Goal: Information Seeking & Learning: Learn about a topic

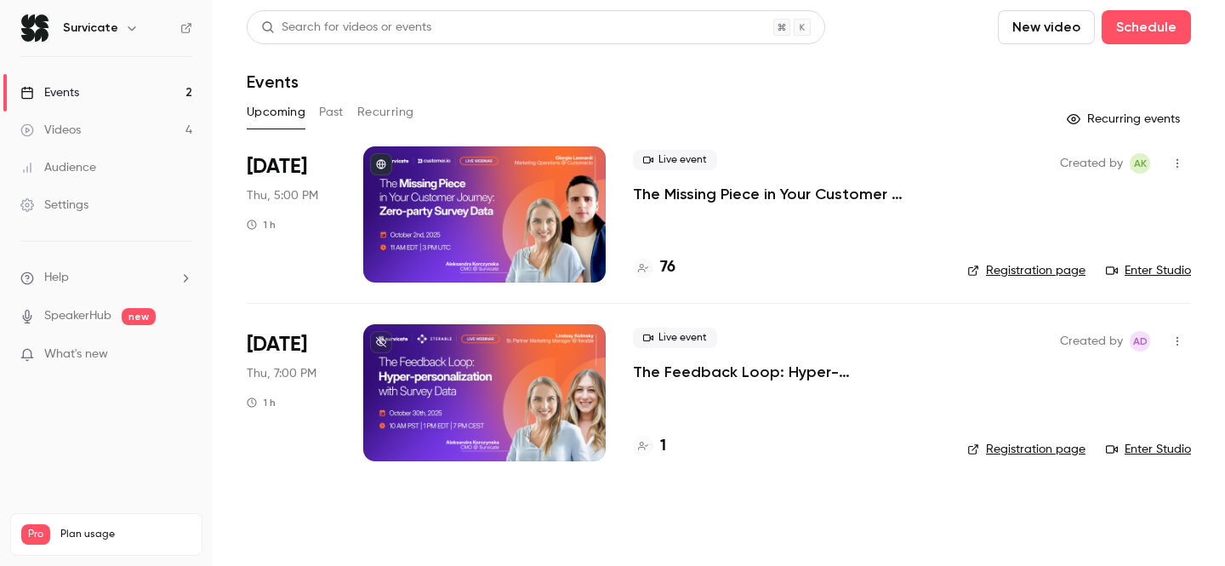
click at [668, 264] on h4 "76" at bounding box center [667, 267] width 15 height 23
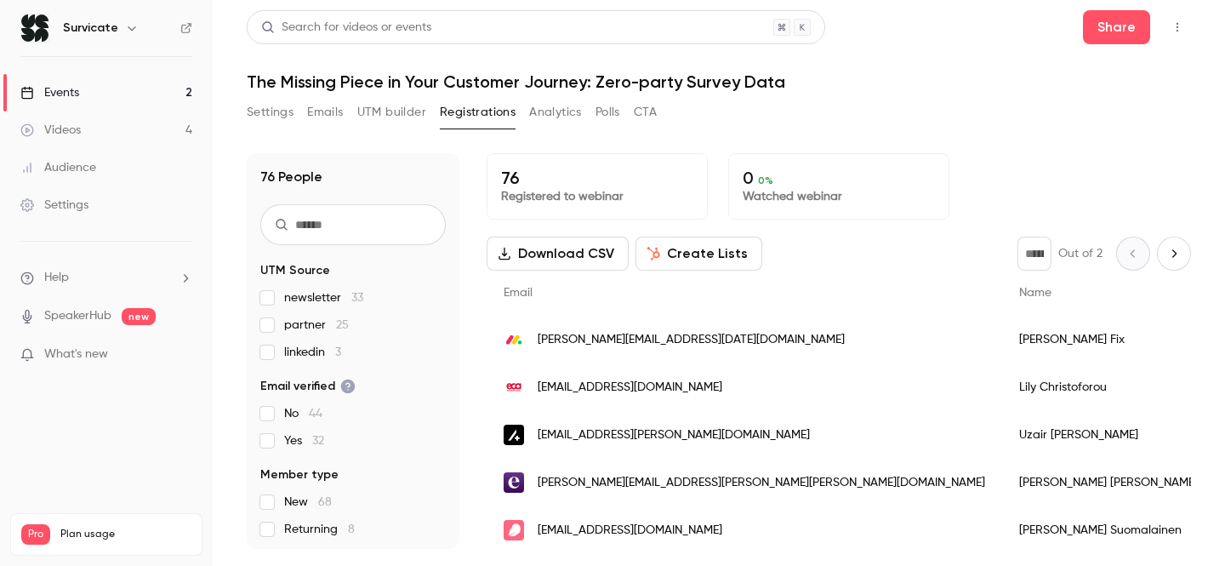
click at [889, 77] on h1 "The Missing Piece in Your Customer Journey: Zero-party Survey Data" at bounding box center [719, 81] width 945 height 20
